Goal: Communication & Community: Ask a question

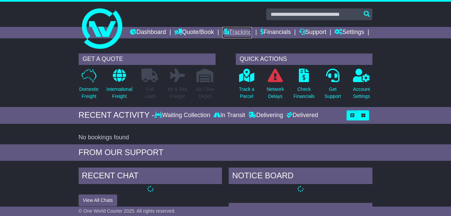
click at [238, 31] on link "Tracking" at bounding box center [237, 32] width 30 height 11
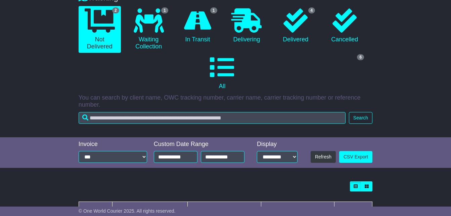
scroll to position [101, 0]
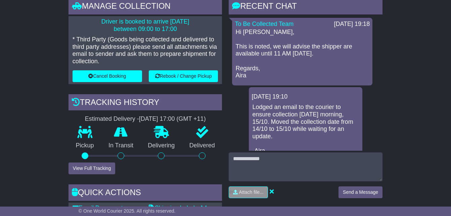
scroll to position [143, 0]
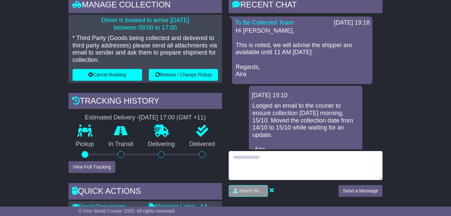
click at [276, 169] on textarea at bounding box center [306, 165] width 154 height 29
type textarea "*"
type textarea "**********"
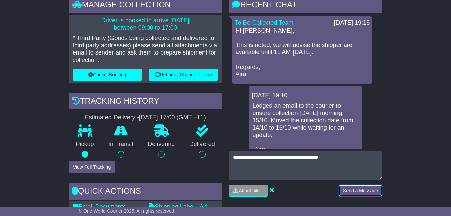
click at [363, 196] on button "Send a Message" at bounding box center [361, 191] width 44 height 12
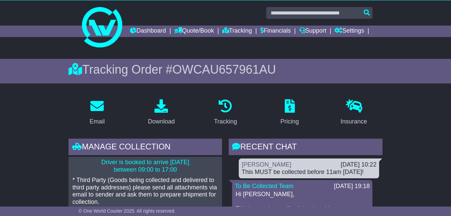
scroll to position [0, 0]
